Goal: Transaction & Acquisition: Download file/media

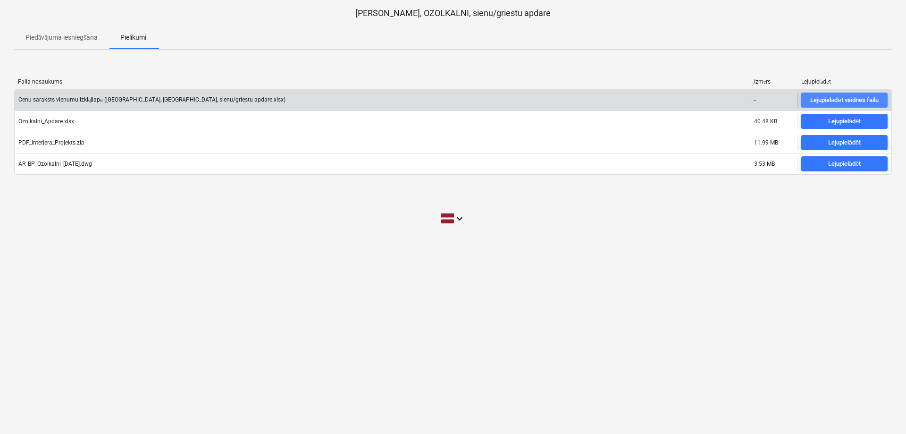
click at [870, 96] on div "Lejupielādēt veidnes failu" at bounding box center [844, 100] width 68 height 11
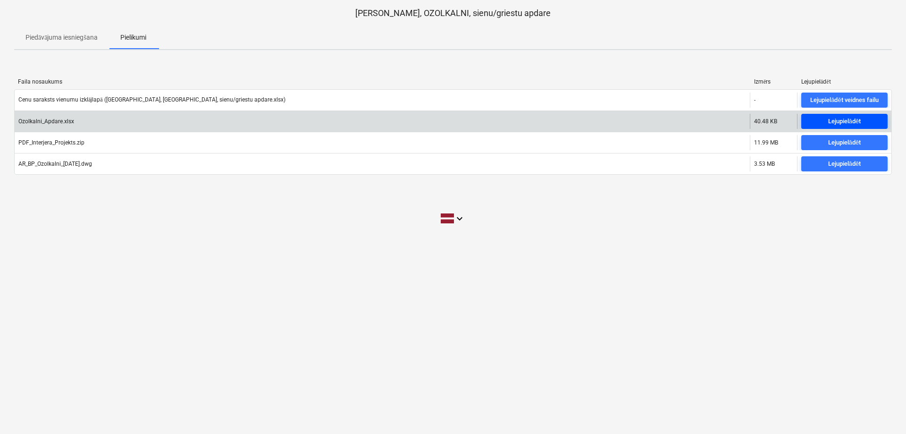
click at [853, 118] on div "Lejupielādēt" at bounding box center [844, 121] width 33 height 11
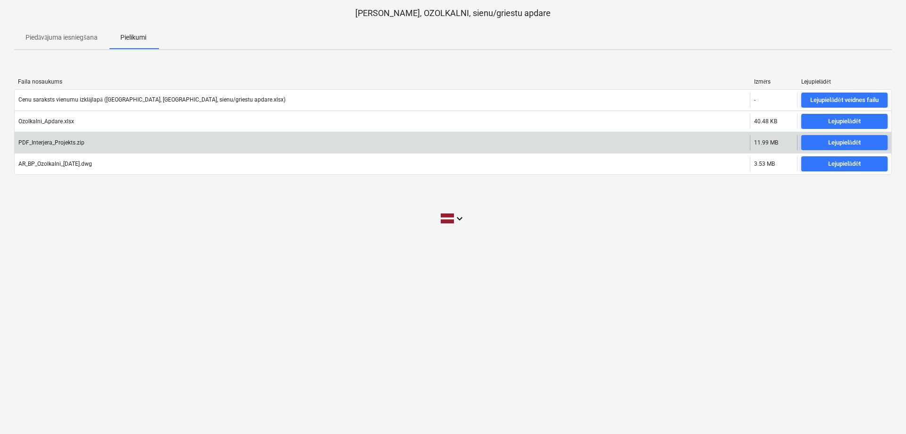
click at [105, 140] on div "PDF_Interjera_Projekts.zip" at bounding box center [382, 142] width 735 height 15
click at [844, 140] on div "Lejupielādēt" at bounding box center [844, 142] width 33 height 11
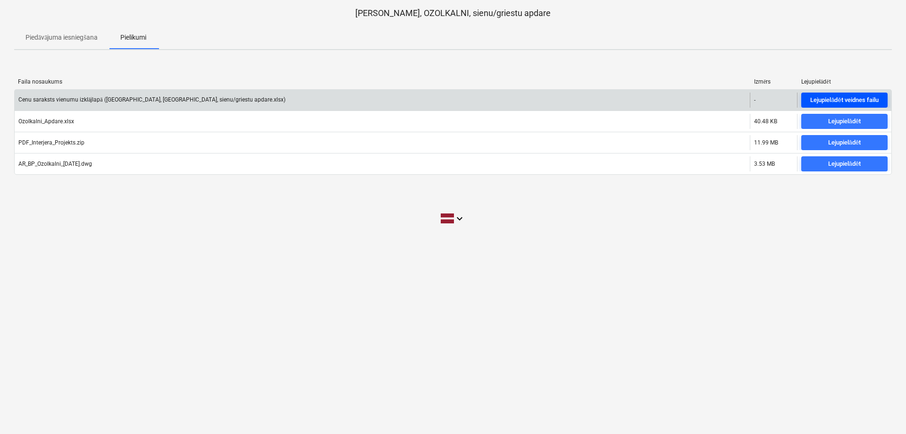
click at [846, 95] on div "Lejupielādēt veidnes failu" at bounding box center [844, 100] width 68 height 11
click at [864, 96] on div "Lejupielādēt veidnes failu" at bounding box center [844, 100] width 68 height 11
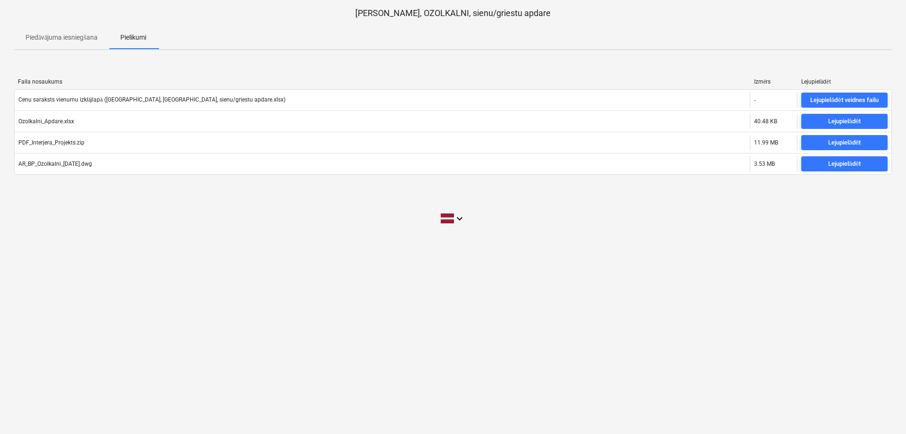
click at [690, 266] on div "HAGBERG, OZOLKALNI, sienu/griestu apdare Piedāvājuma iesniegšana Pielikumi Fail…" at bounding box center [453, 217] width 906 height 434
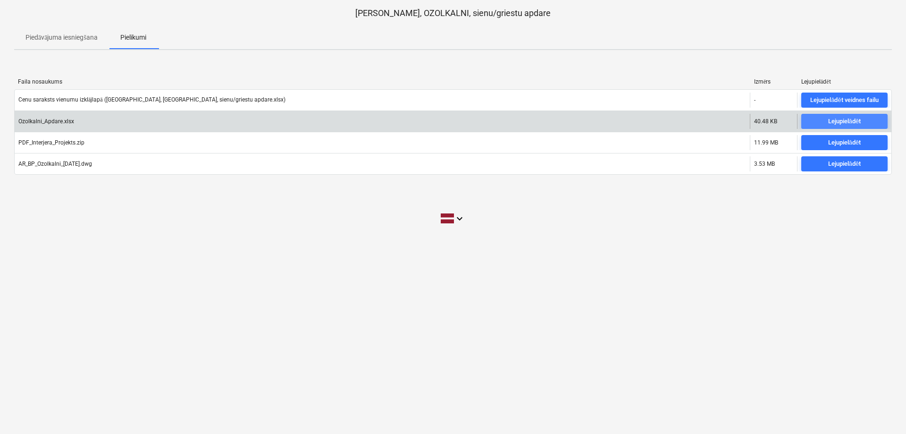
click at [843, 119] on div "Lejupielādēt" at bounding box center [844, 121] width 33 height 11
